Goal: Task Accomplishment & Management: Use online tool/utility

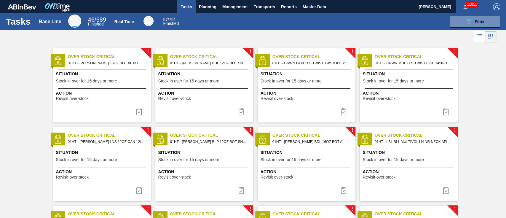
click at [93, 81] on span "Stock in over for 15 days or more" at bounding box center [86, 81] width 61 height 4
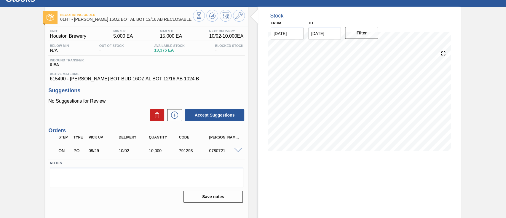
scroll to position [23, 0]
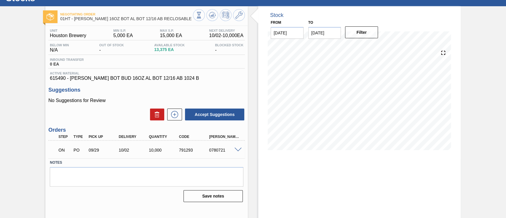
click at [235, 150] on span at bounding box center [237, 150] width 7 height 4
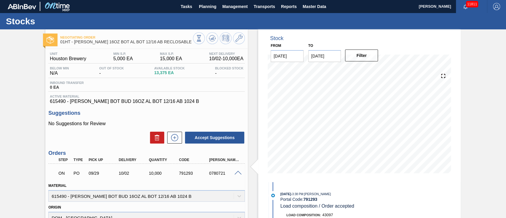
scroll to position [0, 0]
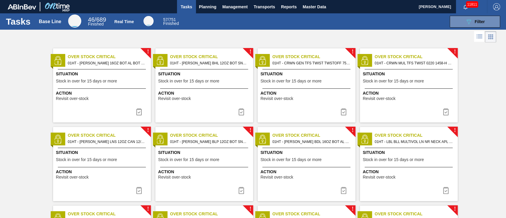
click at [193, 70] on div "! Over Stock Critical 01HT - [PERSON_NAME] BHL 12OZ BOT SNUG 12/12 12OZ BOT - A…" at bounding box center [204, 85] width 98 height 74
click at [282, 70] on div "! Over Stock Critical 01HT - CRWN GEN TFS TWIST TWSTOFF 75# 2-COLR PRICKLY PEAR…" at bounding box center [306, 85] width 98 height 74
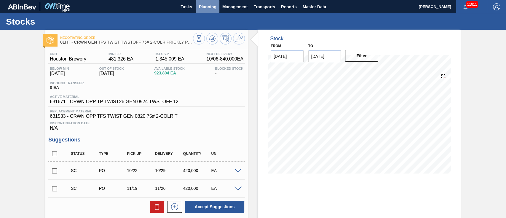
click at [200, 5] on span "Planning" at bounding box center [207, 6] width 17 height 7
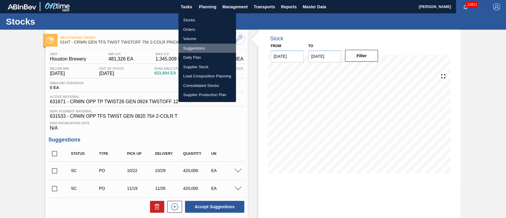
click at [187, 45] on li "Suggestions" at bounding box center [206, 48] width 57 height 9
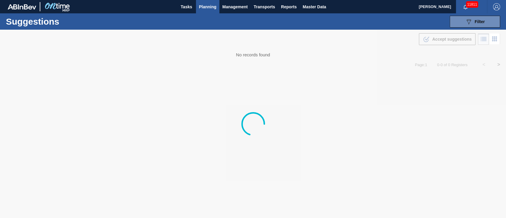
type from "[DATE]"
type to "[DATE]"
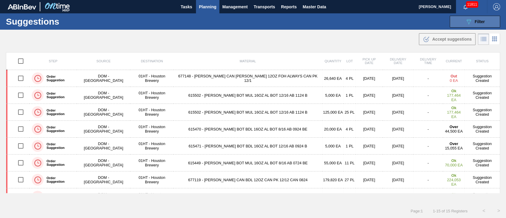
click at [471, 21] on div "089F7B8B-B2A5-4AFE-B5C0-19BA573D28AC Filter" at bounding box center [475, 21] width 20 height 7
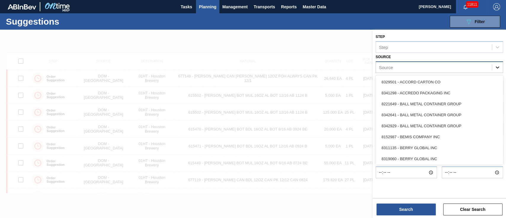
click at [496, 66] on icon at bounding box center [497, 67] width 4 height 2
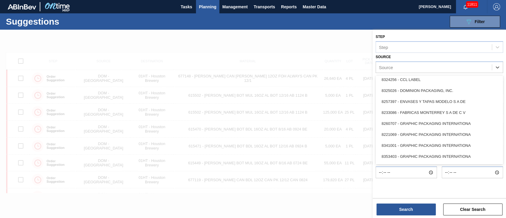
scroll to position [107, 0]
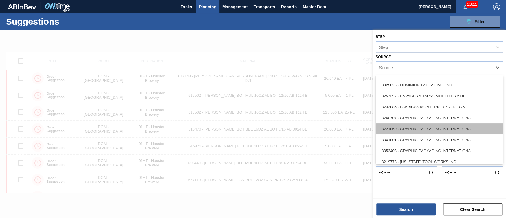
click at [413, 128] on div "8221069 - GRAPHIC PACKAGING INTERNATIONA" at bounding box center [438, 128] width 127 height 11
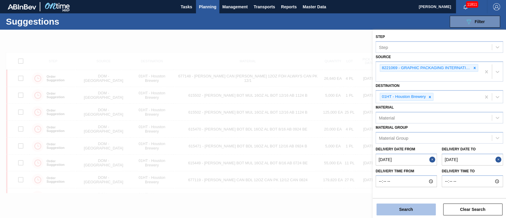
click at [398, 212] on button "Search" at bounding box center [405, 209] width 59 height 12
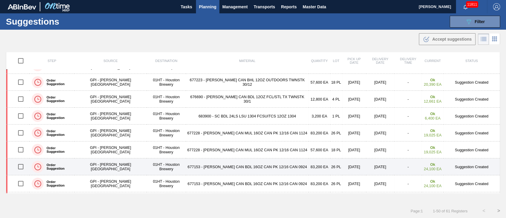
scroll to position [32, 0]
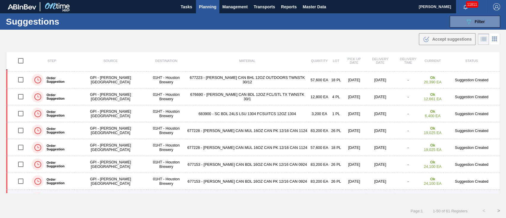
click at [366, 192] on td "[DATE]" at bounding box center [380, 198] width 28 height 17
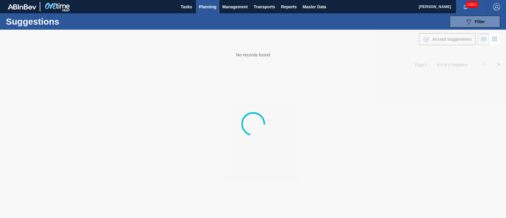
type from "[DATE]"
type to "[DATE]"
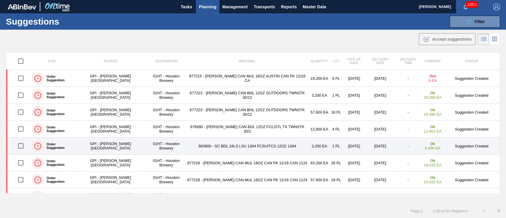
click at [147, 146] on td "01HT - Houston Brewery" at bounding box center [166, 145] width 39 height 17
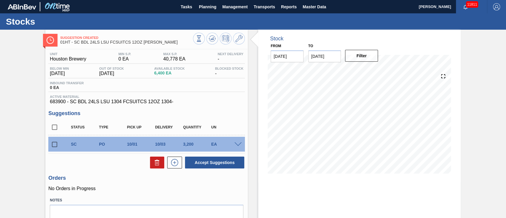
click at [151, 180] on h3 "Orders" at bounding box center [146, 178] width 196 height 6
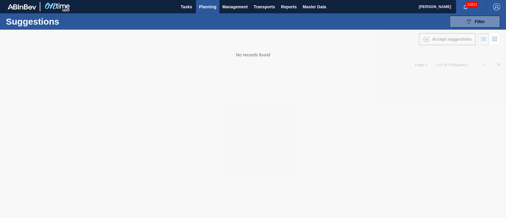
type from "[DATE]"
type to "[DATE]"
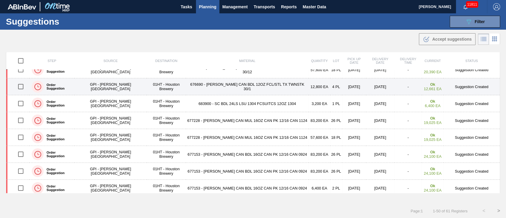
scroll to position [43, 0]
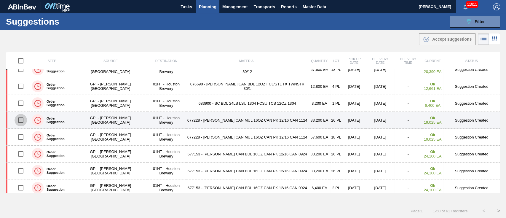
click at [23, 119] on input "checkbox" at bounding box center [21, 120] width 12 height 12
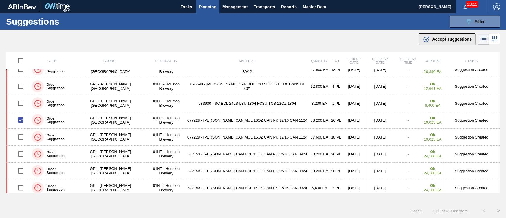
click at [453, 40] on span "Accept suggestions" at bounding box center [451, 39] width 39 height 5
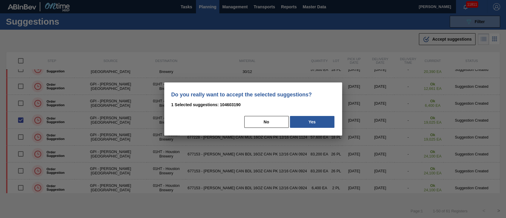
drag, startPoint x: 453, startPoint y: 40, endPoint x: 363, endPoint y: 93, distance: 104.0
click at [363, 93] on div at bounding box center [253, 109] width 506 height 218
click at [315, 122] on button "Yes" at bounding box center [312, 122] width 44 height 12
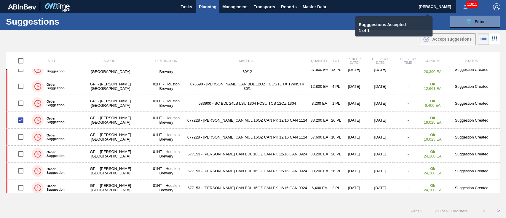
checkbox input "false"
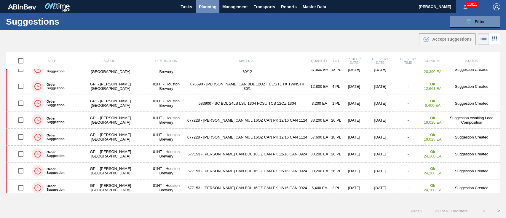
click at [204, 5] on span "Planning" at bounding box center [207, 6] width 17 height 7
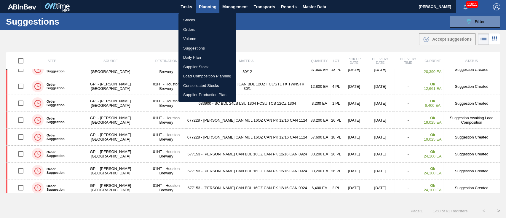
click at [197, 77] on li "Load Composition Planning" at bounding box center [206, 75] width 57 height 9
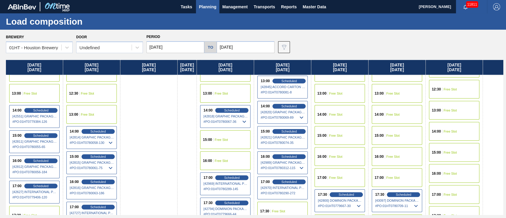
scroll to position [299, 0]
click at [454, 131] on span "Free Slot" at bounding box center [449, 131] width 13 height 4
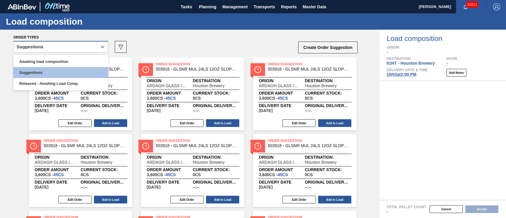
click at [76, 44] on div "Suggestions" at bounding box center [55, 47] width 83 height 9
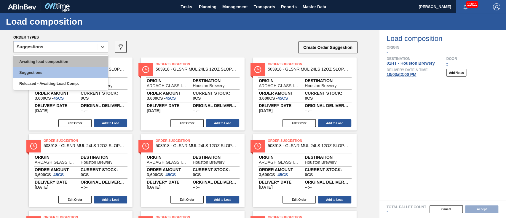
click at [69, 58] on div "Awaiting load composition" at bounding box center [60, 61] width 95 height 11
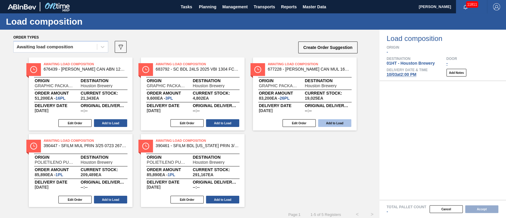
click at [346, 124] on button "Add to Load" at bounding box center [334, 123] width 33 height 8
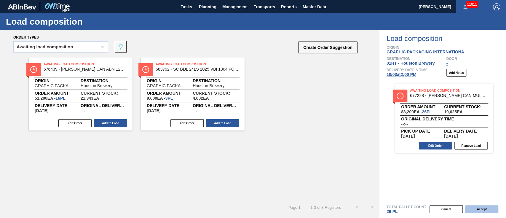
click at [484, 207] on button "Accept" at bounding box center [481, 209] width 33 height 8
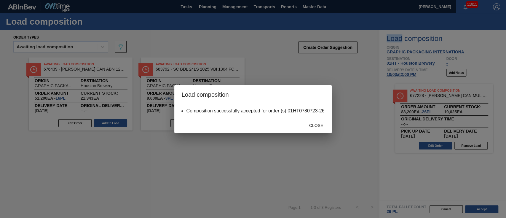
drag, startPoint x: 321, startPoint y: 124, endPoint x: 191, endPoint y: 229, distance: 167.1
click at [191, 0] on html "Tasks Planning Management Transports Reports Master Data [PERSON_NAME] 11811 Ma…" at bounding box center [253, 0] width 506 height 0
click at [315, 125] on span "Close" at bounding box center [315, 125] width 23 height 5
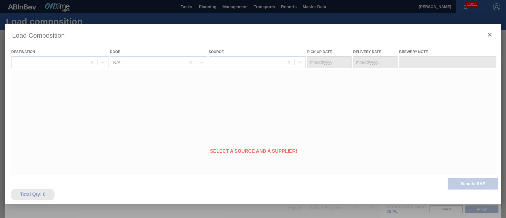
type Date "[DATE]"
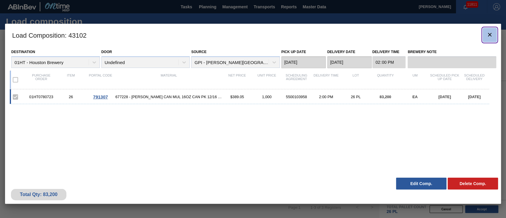
click at [488, 37] on icon "botão de ícone" at bounding box center [489, 34] width 7 height 7
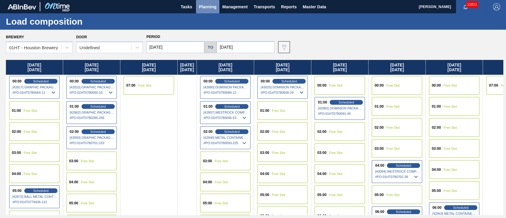
click at [205, 6] on span "Planning" at bounding box center [207, 6] width 17 height 7
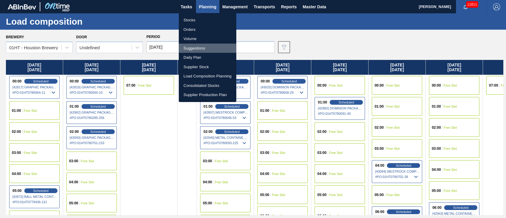
click at [192, 47] on li "Suggestions" at bounding box center [207, 48] width 57 height 9
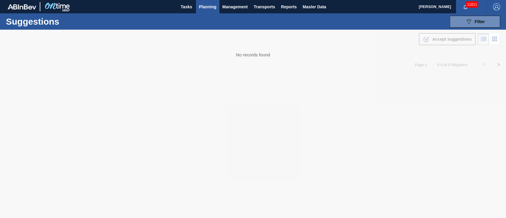
type from "[DATE]"
type to "[DATE]"
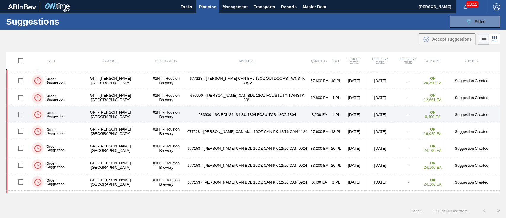
scroll to position [35, 0]
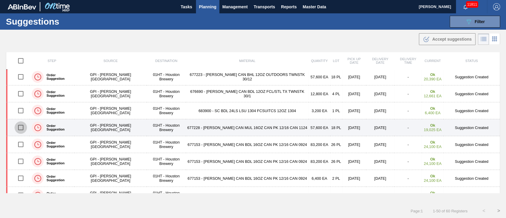
click at [20, 127] on input "checkbox" at bounding box center [21, 127] width 12 height 12
checkbox input "true"
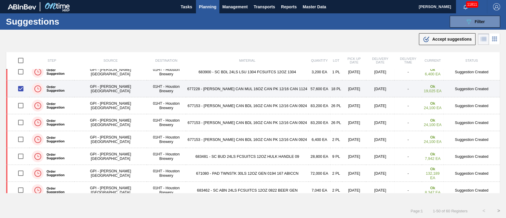
scroll to position [75, 0]
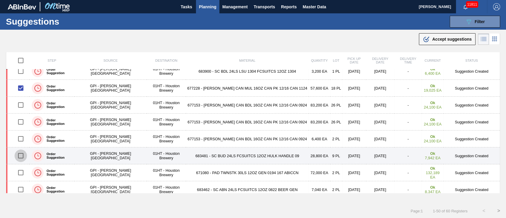
click at [20, 156] on input "checkbox" at bounding box center [21, 155] width 12 height 12
checkbox input "true"
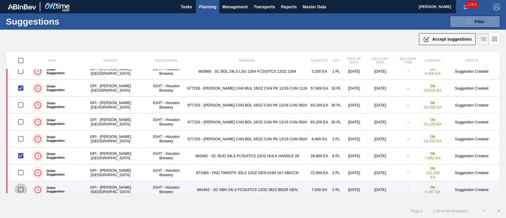
click at [23, 189] on input "checkbox" at bounding box center [21, 189] width 12 height 12
checkbox input "true"
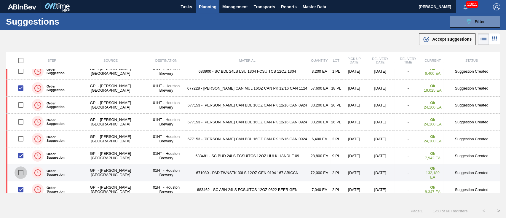
click at [20, 174] on input "checkbox" at bounding box center [21, 172] width 12 height 12
checkbox input "true"
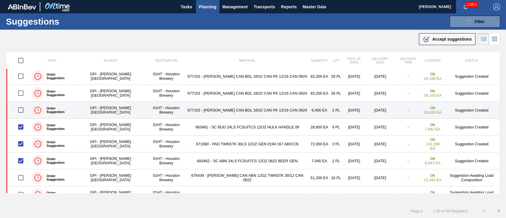
scroll to position [107, 0]
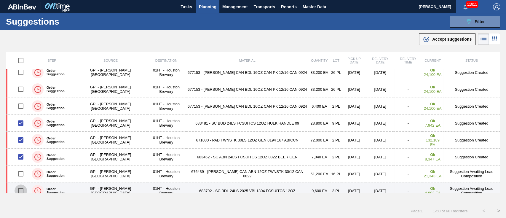
click at [23, 188] on input "checkbox" at bounding box center [21, 190] width 12 height 12
checkbox input "false"
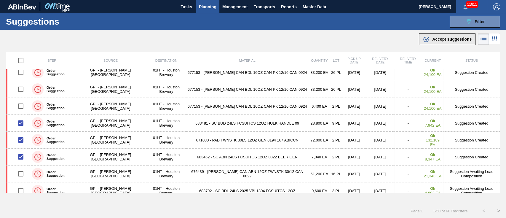
click at [437, 40] on span "Accept suggestions" at bounding box center [451, 39] width 39 height 5
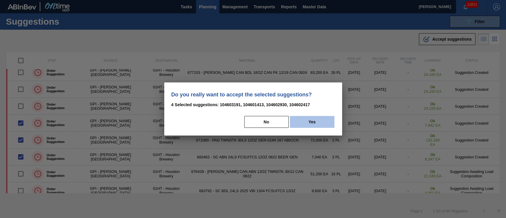
click at [320, 127] on button "Yes" at bounding box center [312, 122] width 44 height 12
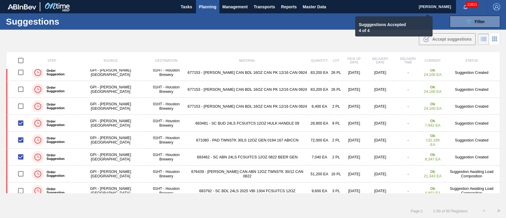
checkbox input "false"
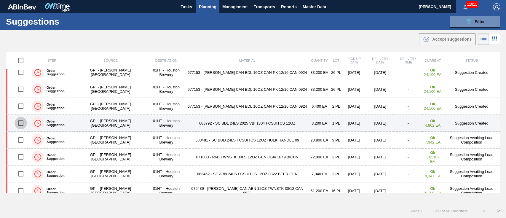
click at [22, 120] on input "checkbox" at bounding box center [21, 123] width 12 height 12
checkbox input "true"
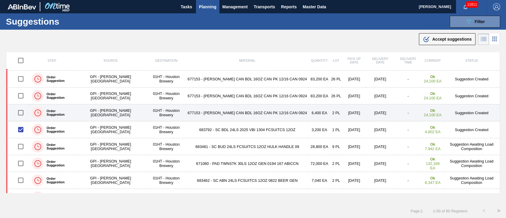
scroll to position [100, 0]
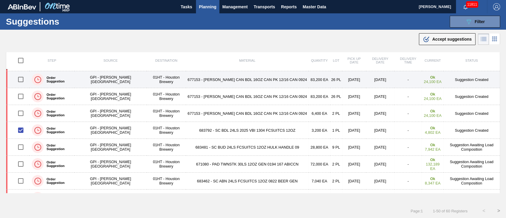
click at [147, 76] on td "01HT - Houston Brewery" at bounding box center [166, 79] width 39 height 17
